Goal: Check status: Check status

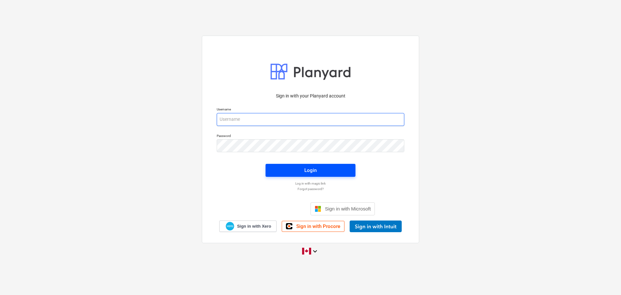
type input "[EMAIL_ADDRESS][DOMAIN_NAME]"
click at [282, 168] on span "Login" at bounding box center [310, 170] width 74 height 8
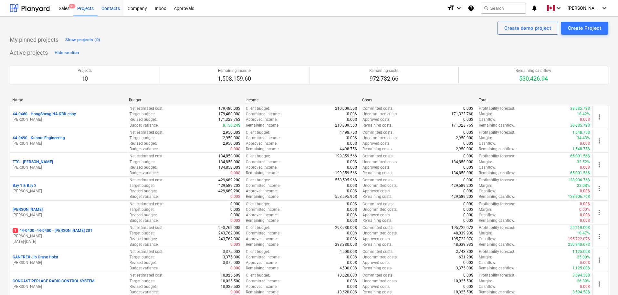
click at [112, 8] on div "Contacts" at bounding box center [111, 8] width 26 height 16
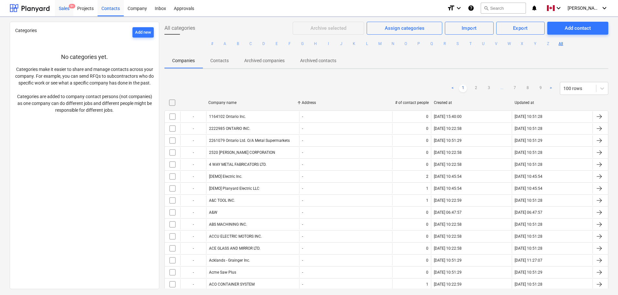
click at [65, 7] on div "Sales 9+" at bounding box center [64, 8] width 18 height 16
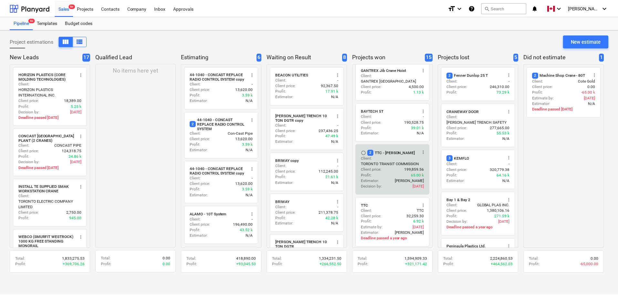
scroll to position [141, 0]
click at [387, 177] on div "Estimator : [PERSON_NAME]" at bounding box center [393, 179] width 63 height 5
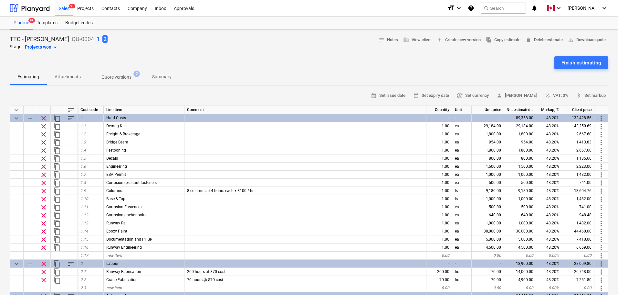
click at [97, 36] on p "1" at bounding box center [98, 39] width 3 height 8
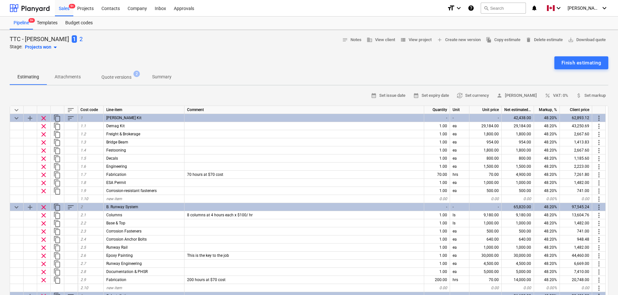
click at [80, 39] on p "2" at bounding box center [81, 39] width 3 height 8
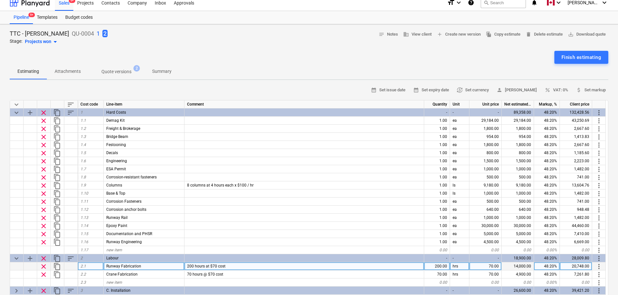
scroll to position [5, 0]
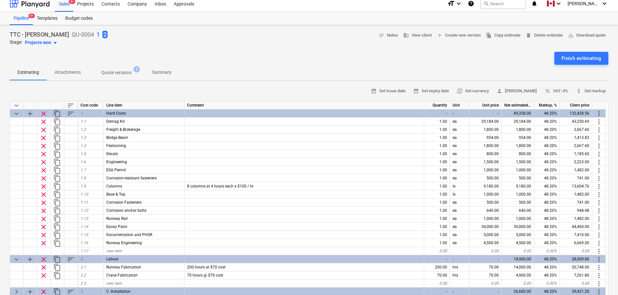
click at [102, 32] on span "2" at bounding box center [104, 34] width 5 height 7
click at [97, 34] on p "1" at bounding box center [98, 35] width 3 height 8
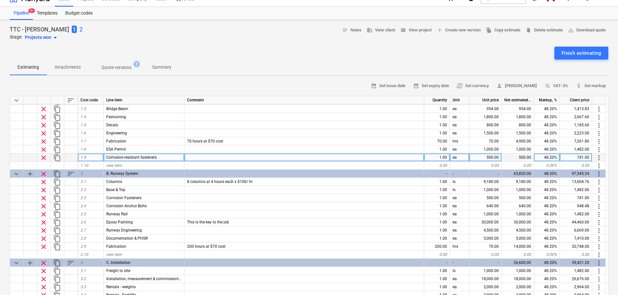
scroll to position [48, 0]
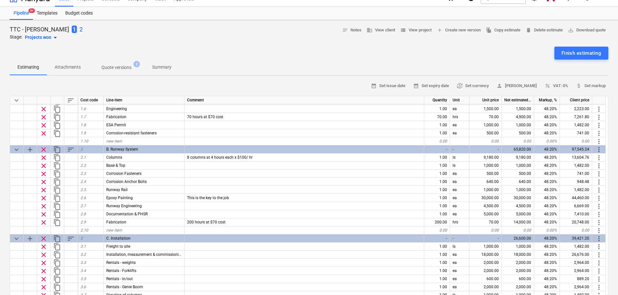
click at [72, 27] on div "1 2" at bounding box center [77, 29] width 11 height 8
click at [80, 28] on p "2" at bounding box center [81, 30] width 3 height 8
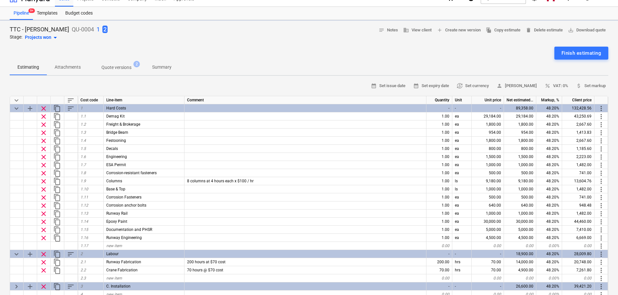
type textarea "x"
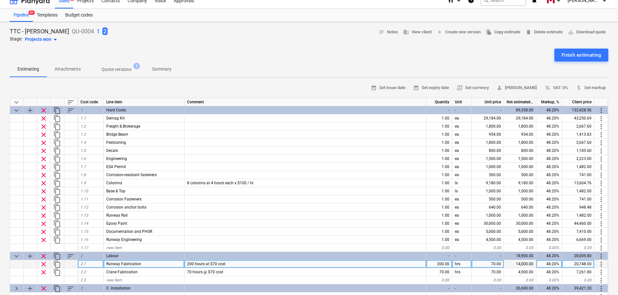
scroll to position [7, 0]
